Goal: Information Seeking & Learning: Check status

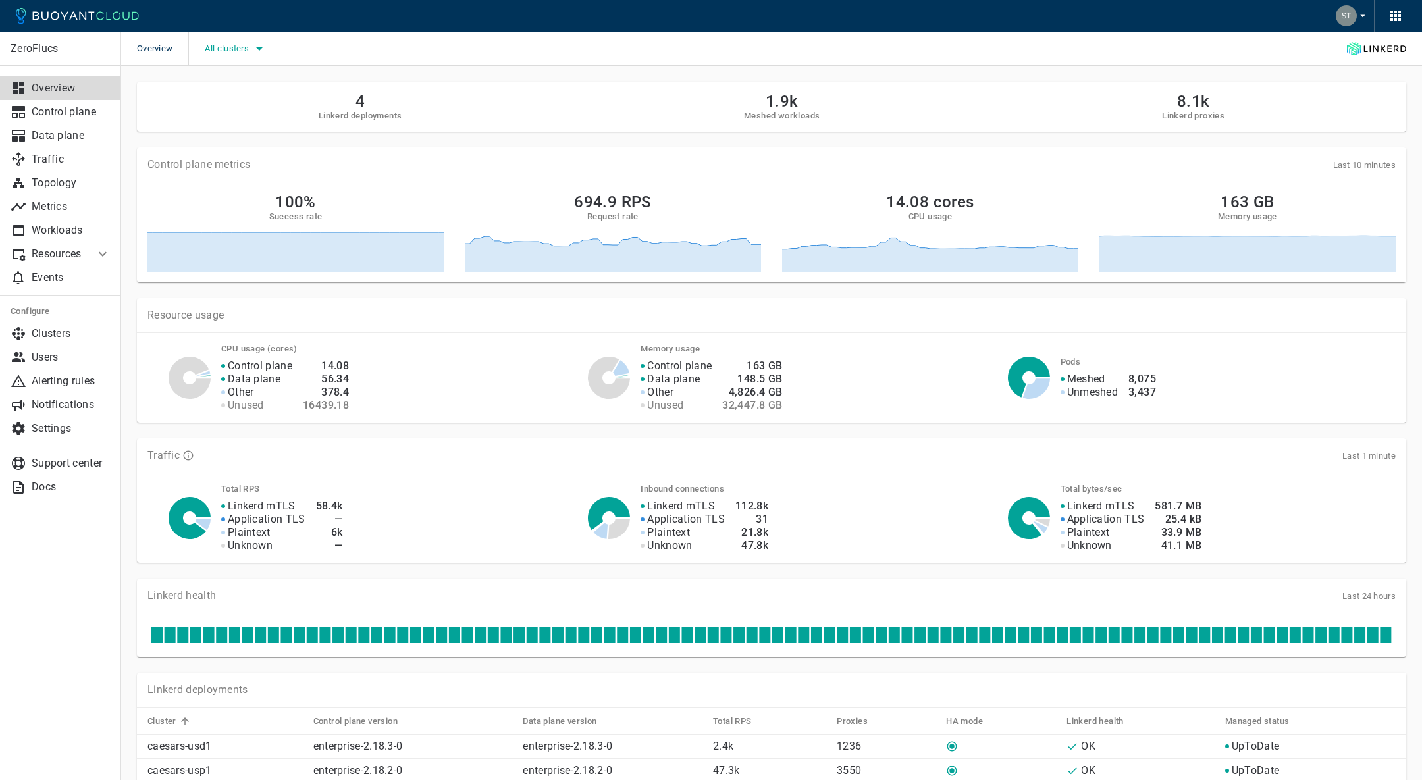
scroll to position [1, 0]
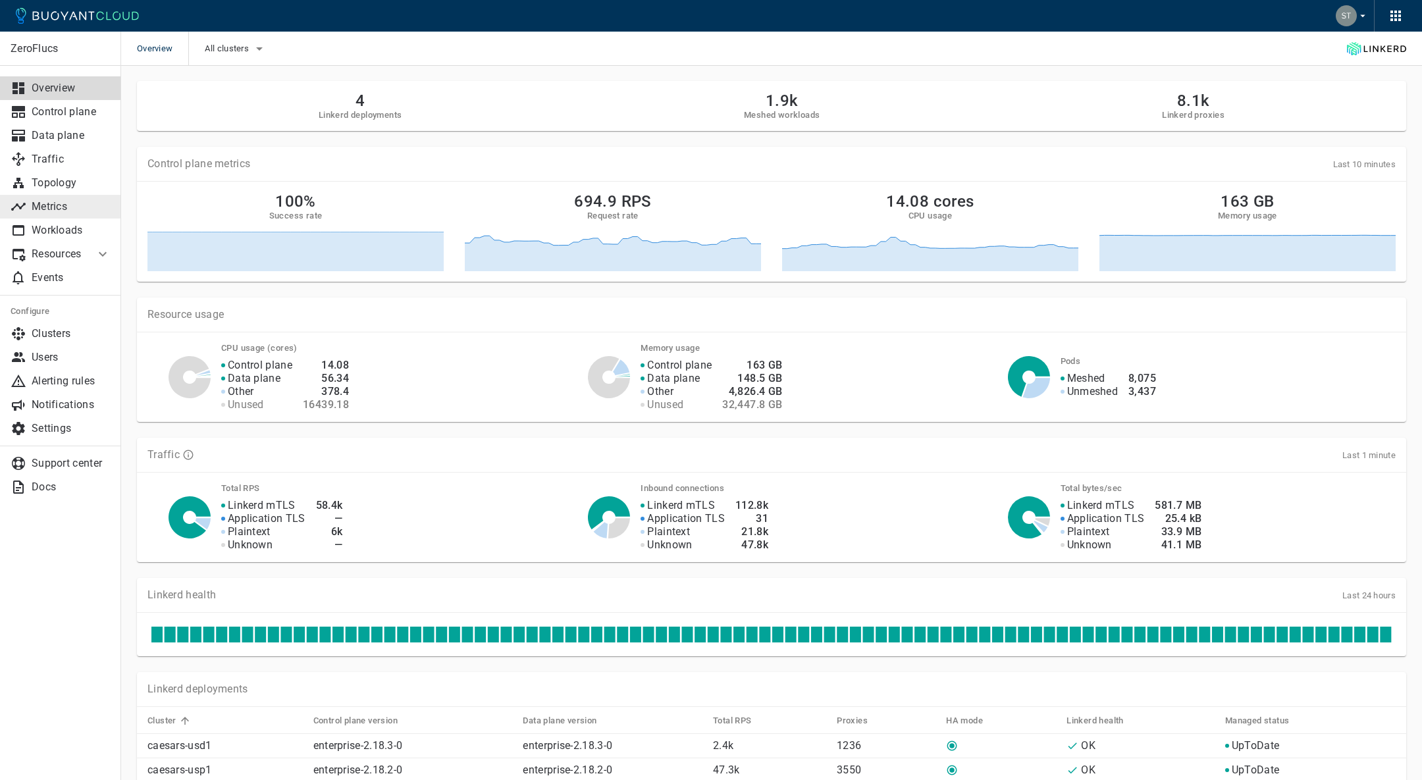
click at [53, 201] on p "Metrics" at bounding box center [71, 206] width 79 height 13
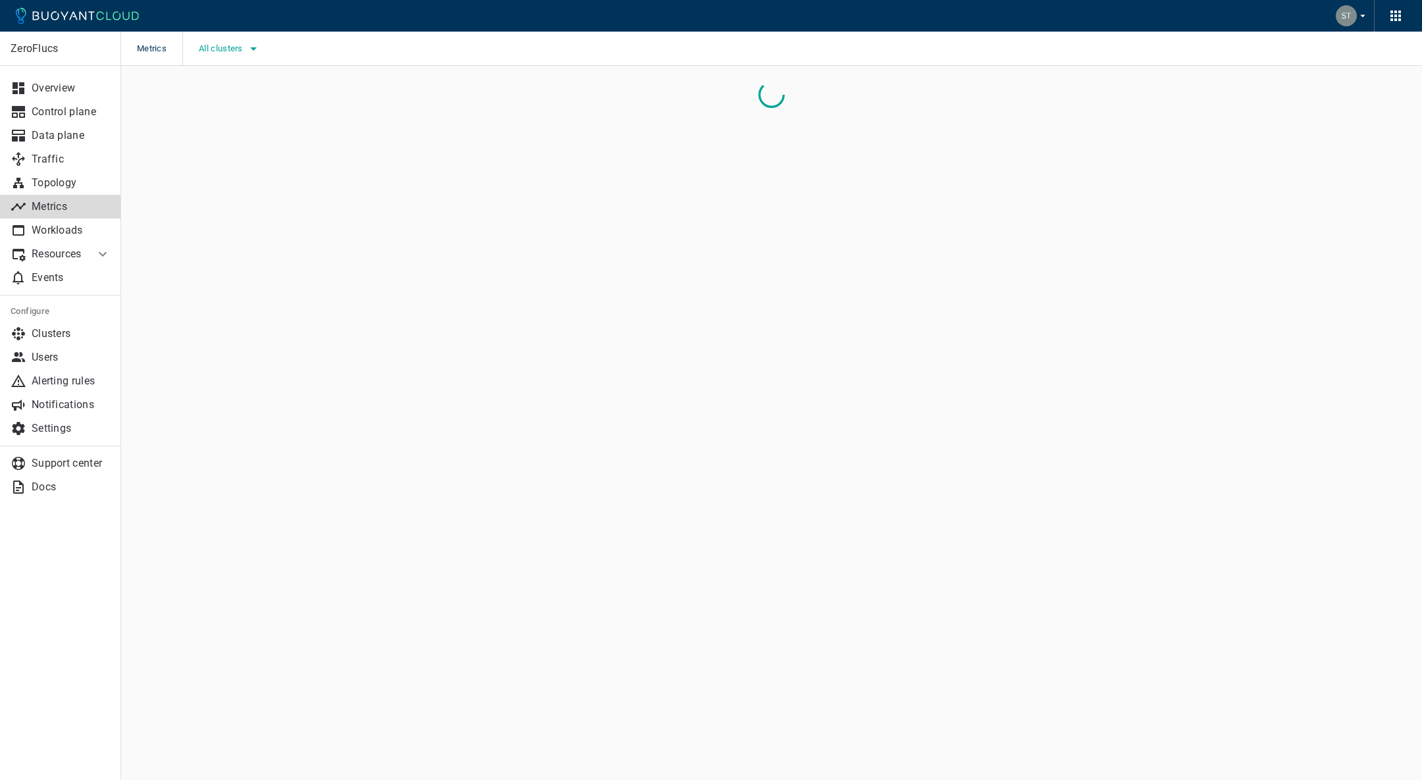
click at [229, 59] on div "All clusters" at bounding box center [221, 49] width 79 height 34
click at [229, 49] on span "All clusters" at bounding box center [222, 48] width 47 height 11
click at [280, 96] on label "caesars-usp1" at bounding box center [249, 89] width 92 height 26
click at [224, 96] on input "caesars-usp1" at bounding box center [217, 89] width 16 height 16
checkbox input "true"
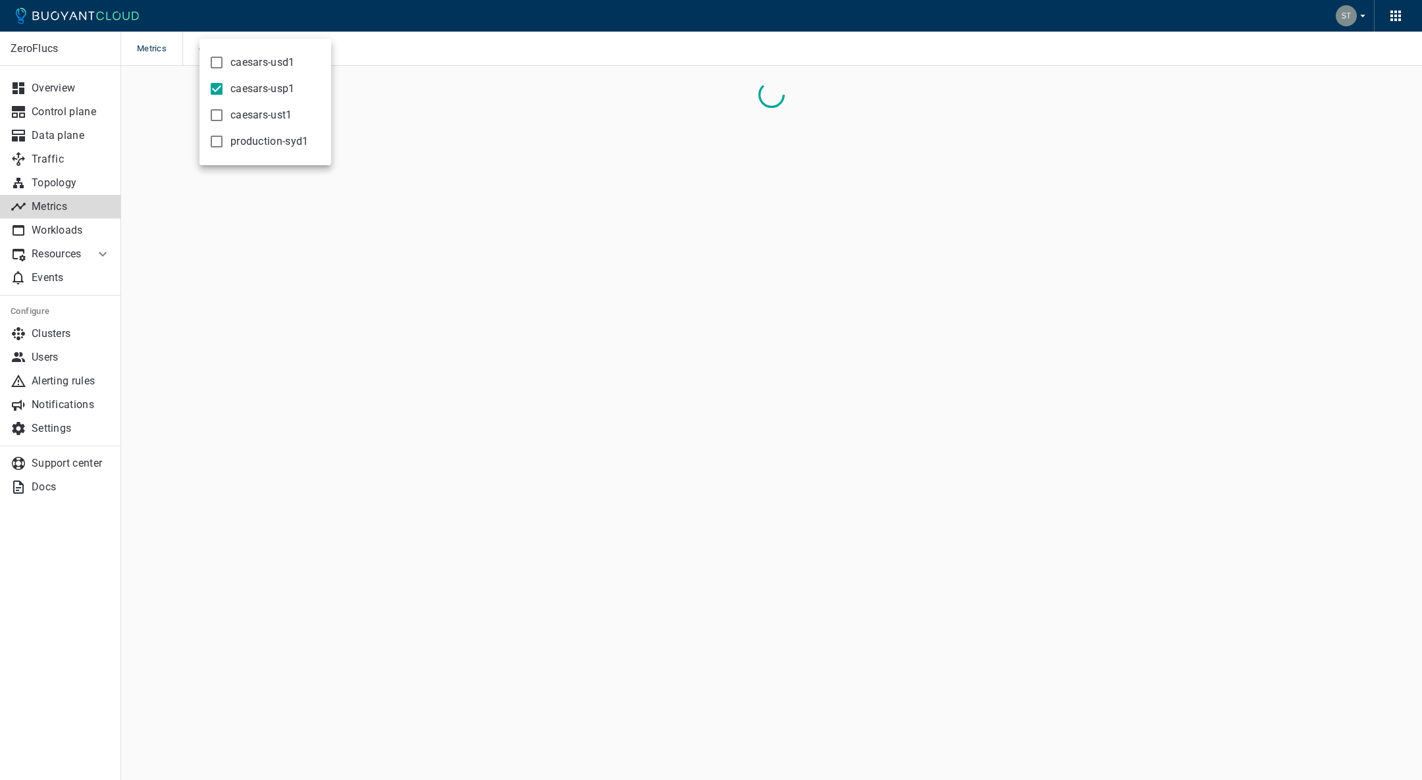
click at [539, 136] on div at bounding box center [711, 390] width 1422 height 780
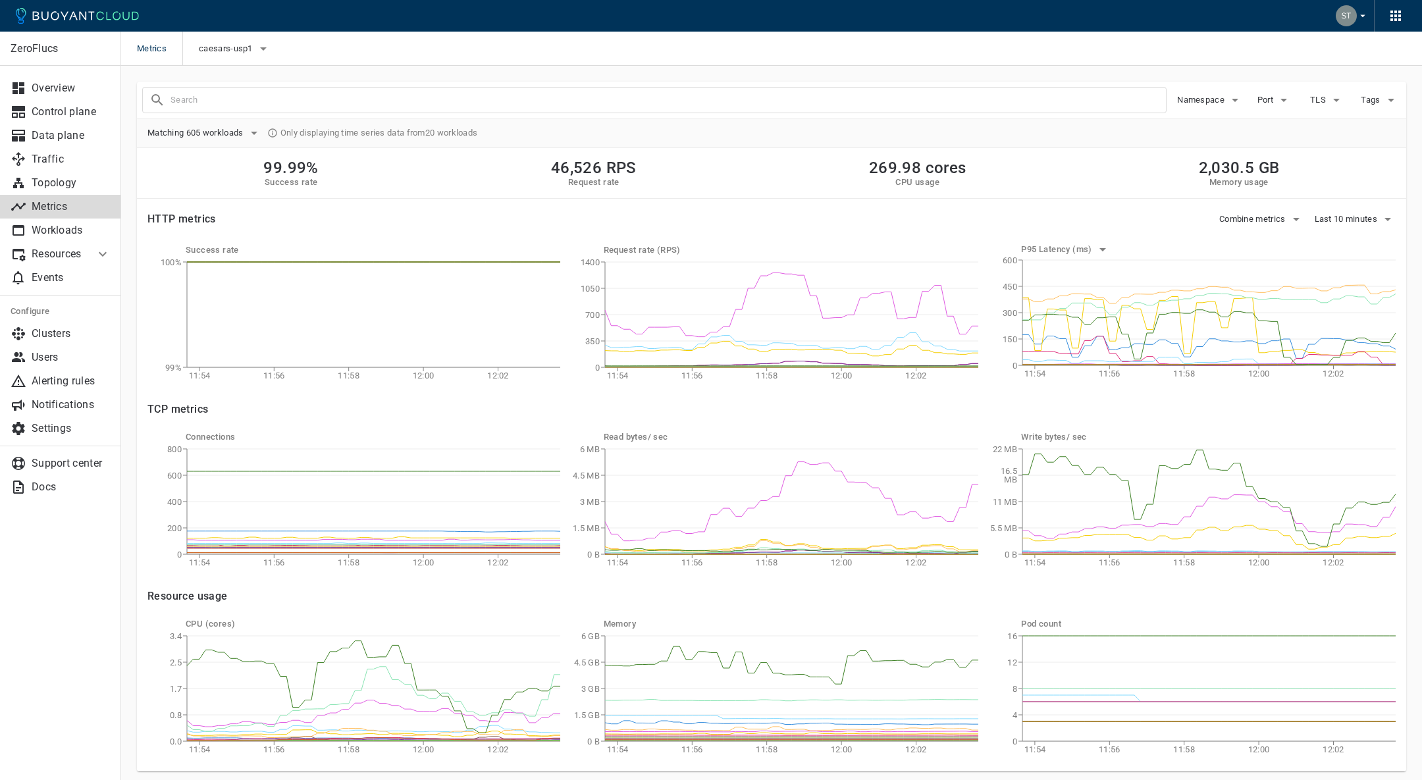
click at [526, 103] on input "text" at bounding box center [668, 100] width 995 height 18
type input "book-lookups"
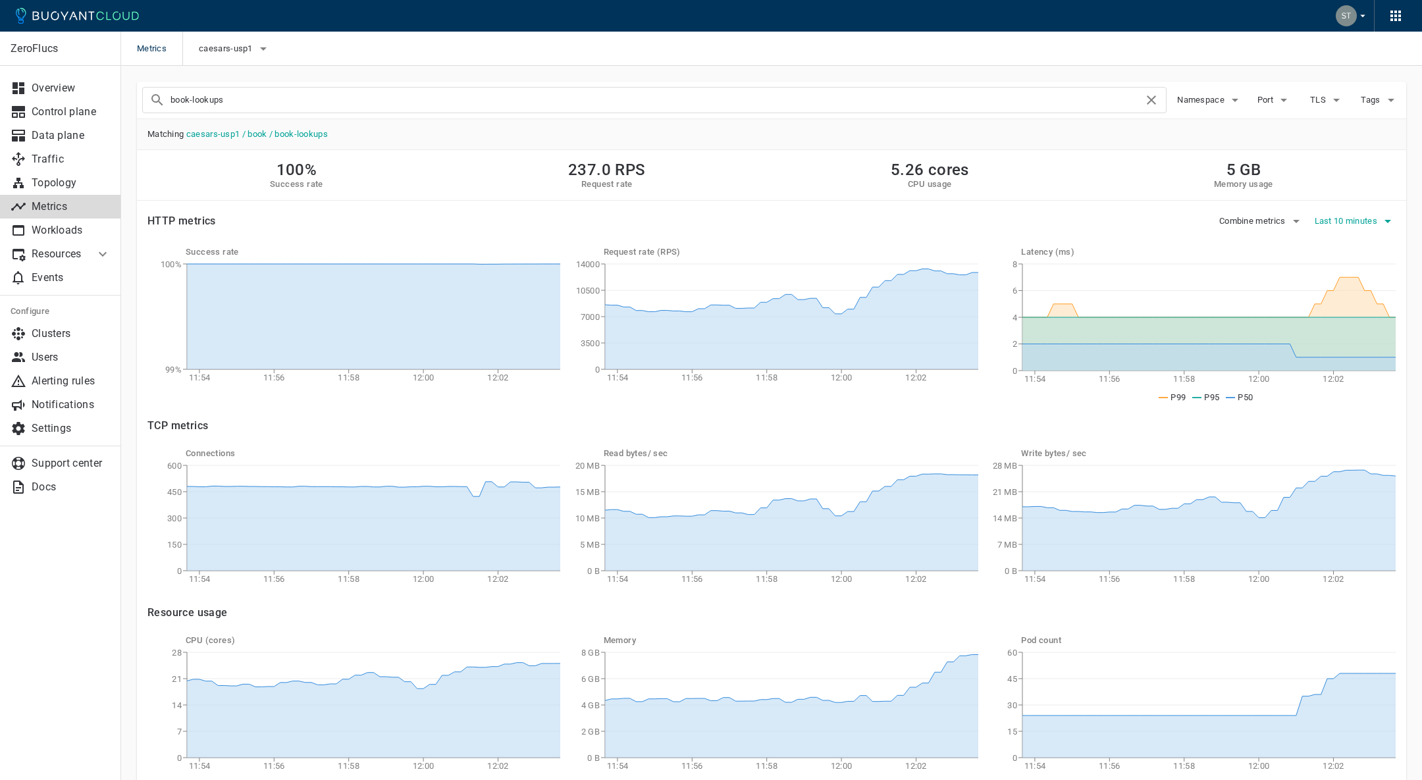
click at [1334, 218] on span "Last 10 minutes" at bounding box center [1348, 221] width 66 height 11
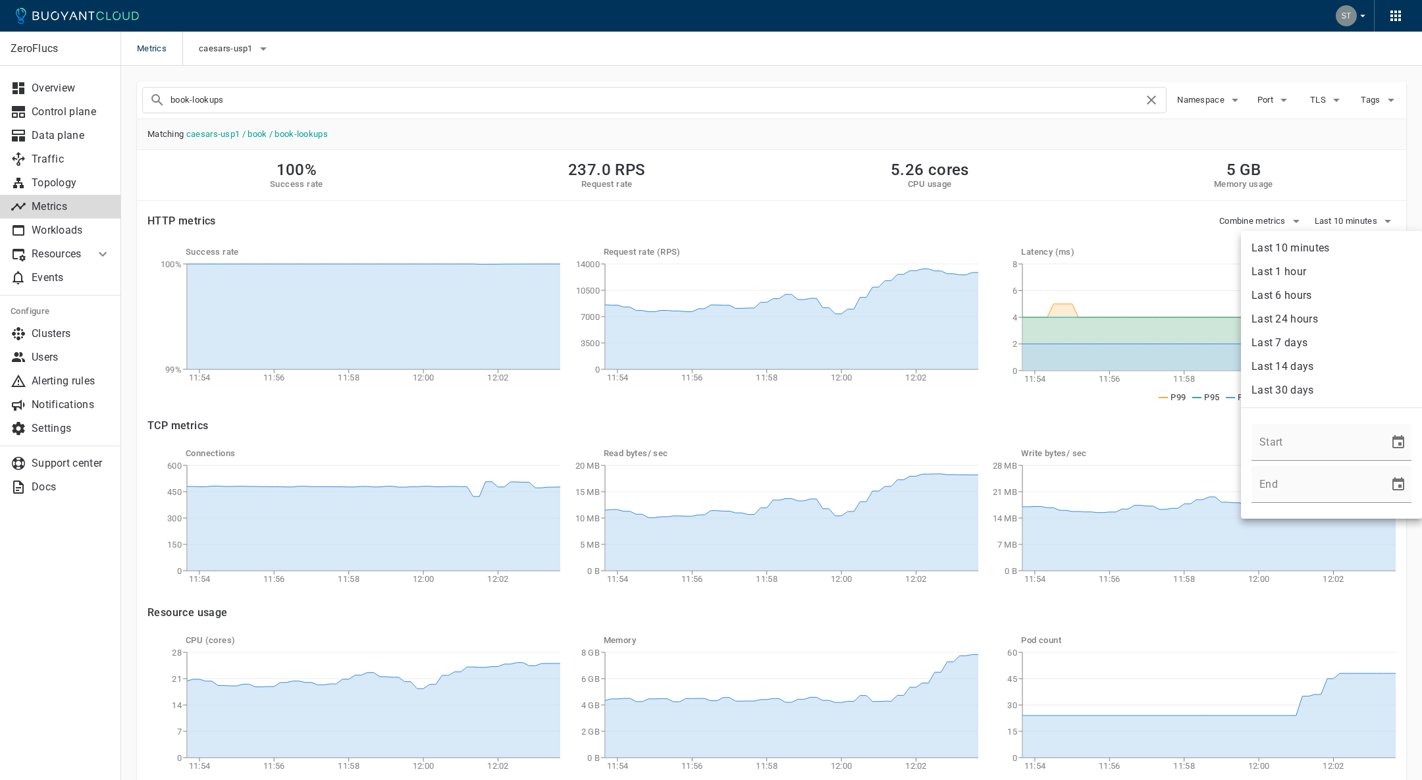
click at [1327, 265] on li "Last 1 hour" at bounding box center [1331, 272] width 181 height 24
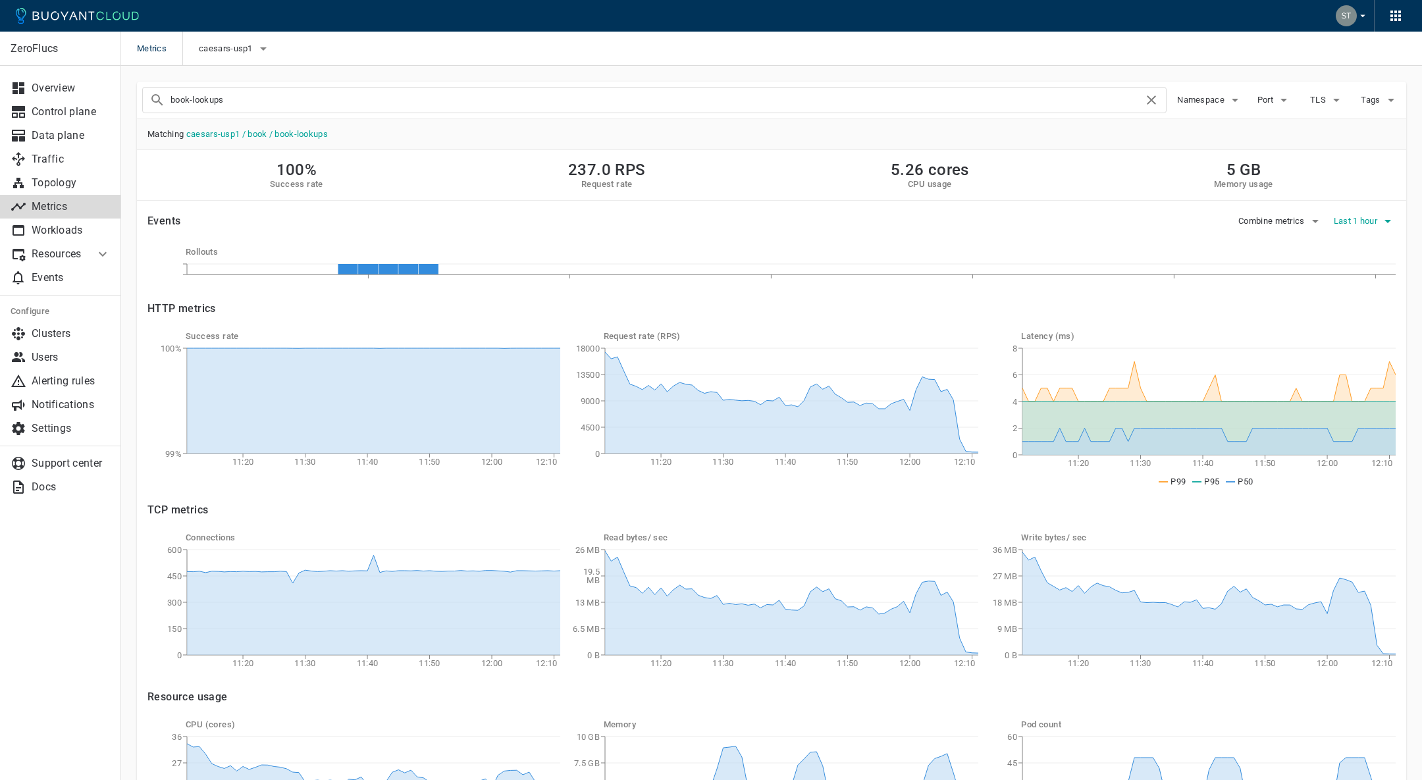
click at [1353, 226] on button "Last 1 hour" at bounding box center [1365, 221] width 62 height 20
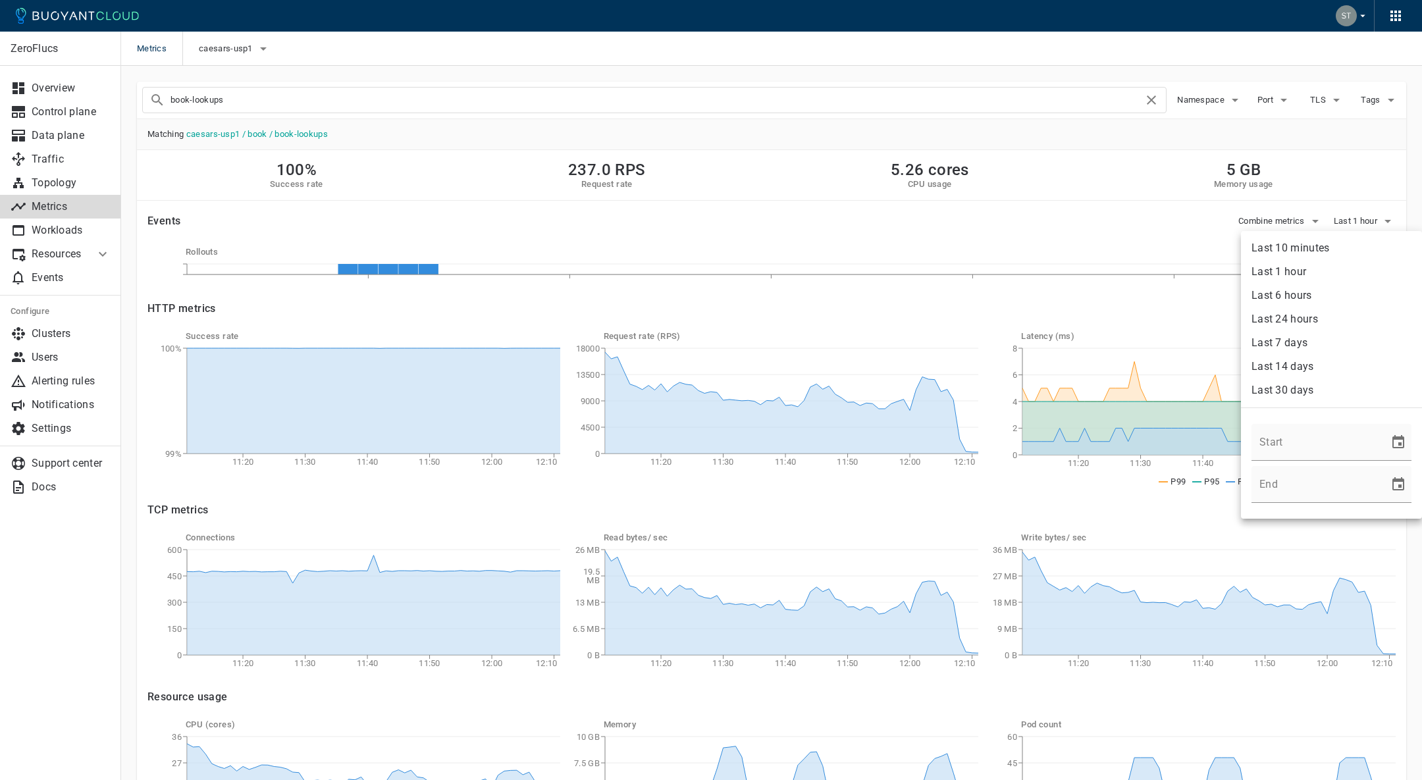
click at [1328, 246] on li "Last 10 minutes" at bounding box center [1331, 248] width 181 height 24
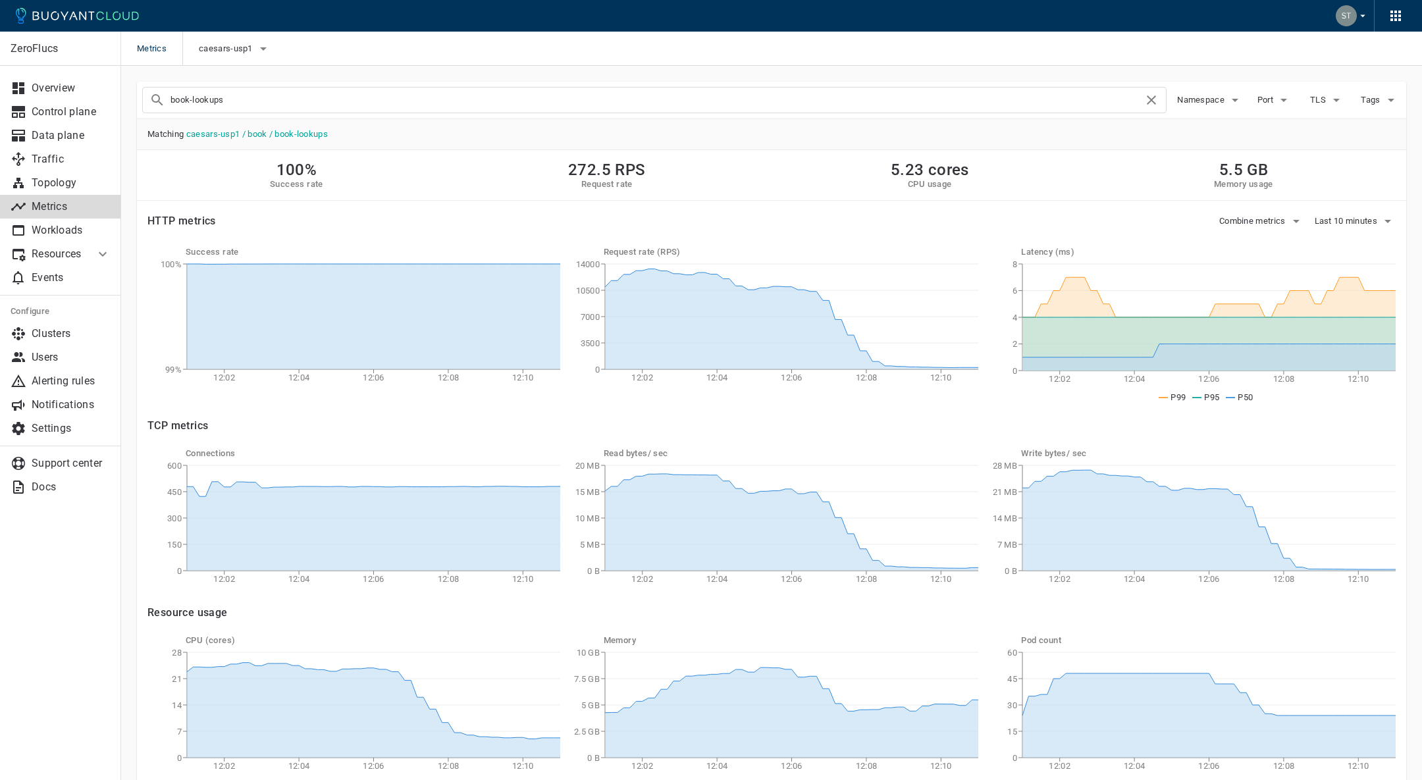
scroll to position [61, 0]
